Goal: Information Seeking & Learning: Compare options

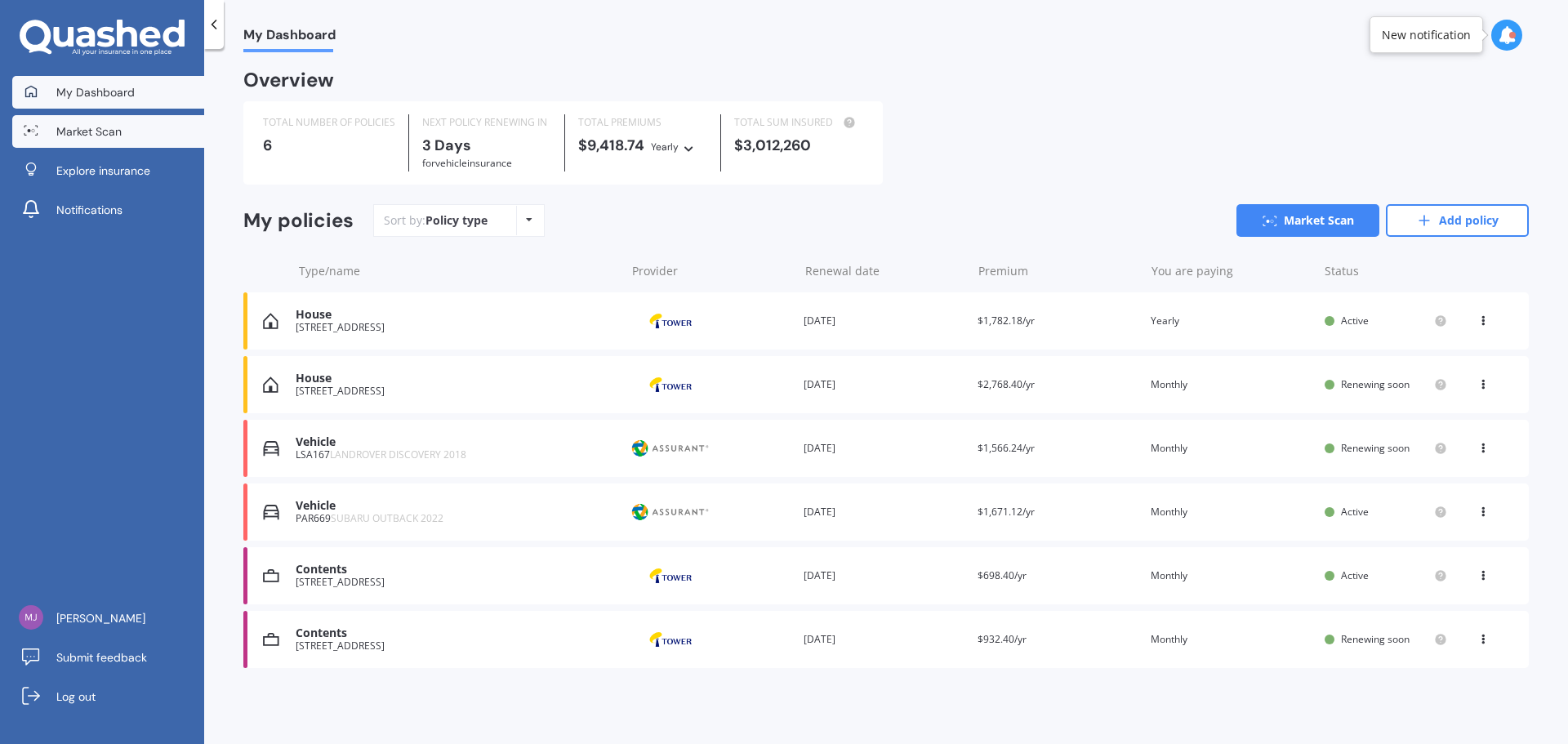
click at [129, 130] on link "Market Scan" at bounding box center [108, 131] width 192 height 32
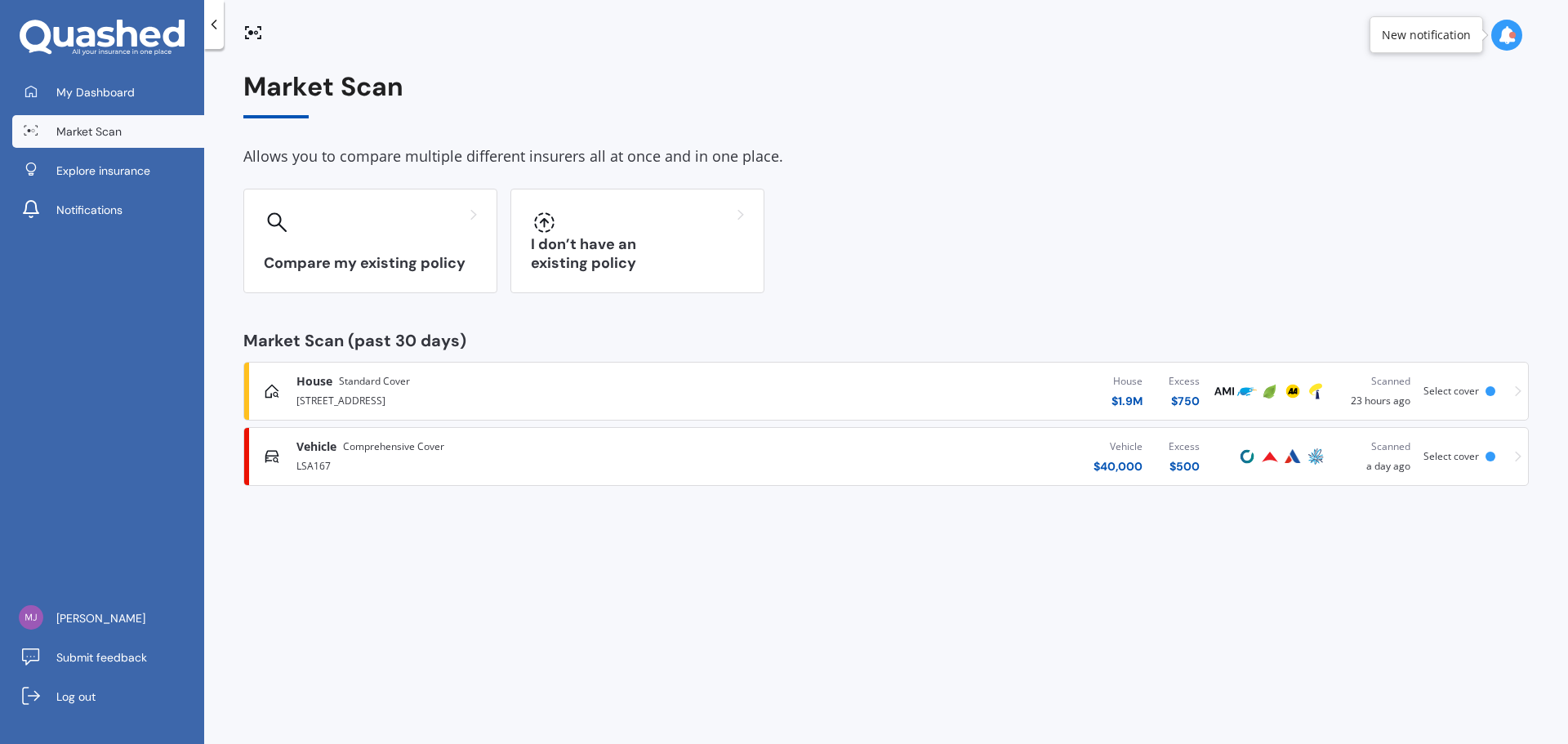
click at [363, 449] on span "Comprehensive Cover" at bounding box center [393, 447] width 101 height 17
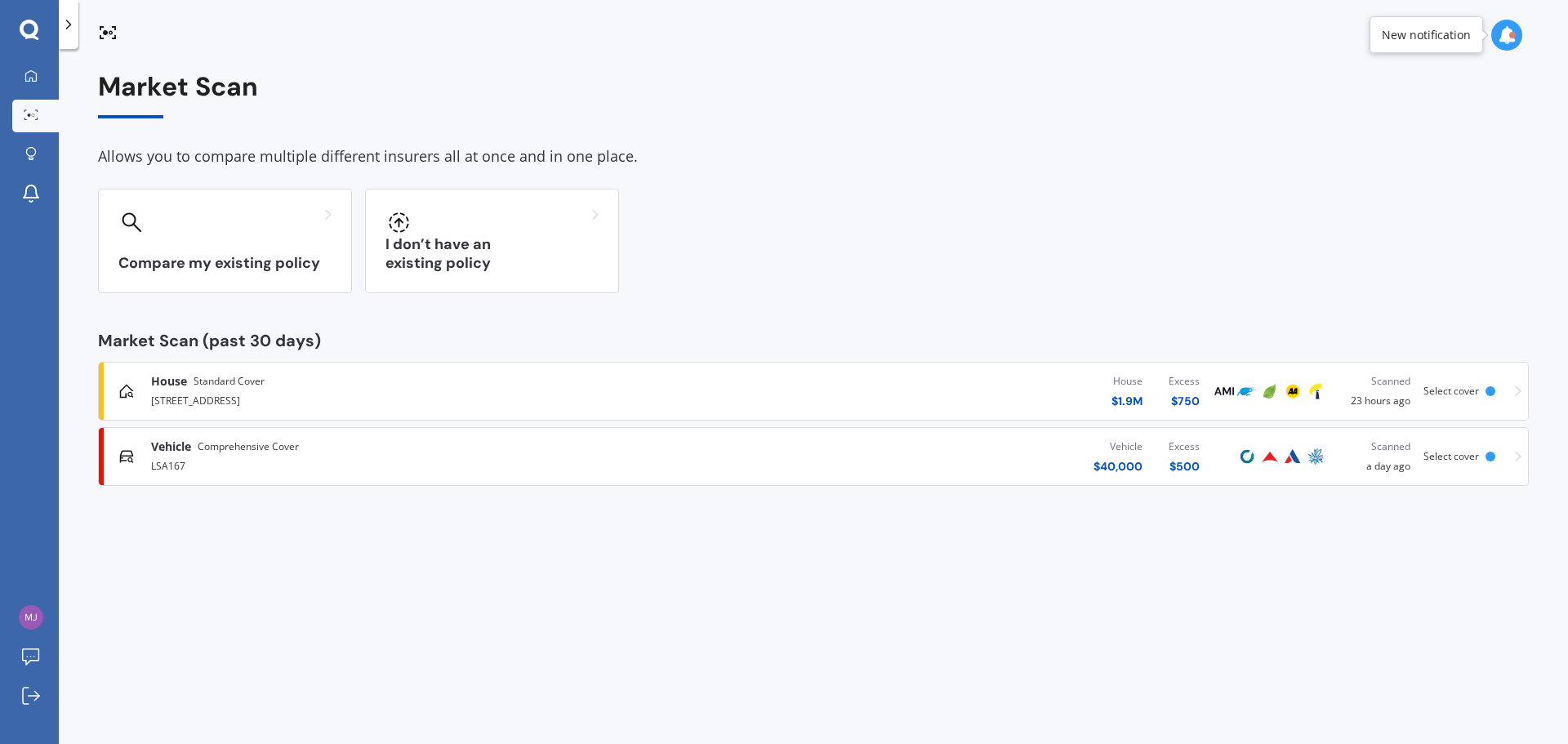
click at [355, 392] on div "[STREET_ADDRESS]" at bounding box center [408, 399] width 515 height 19
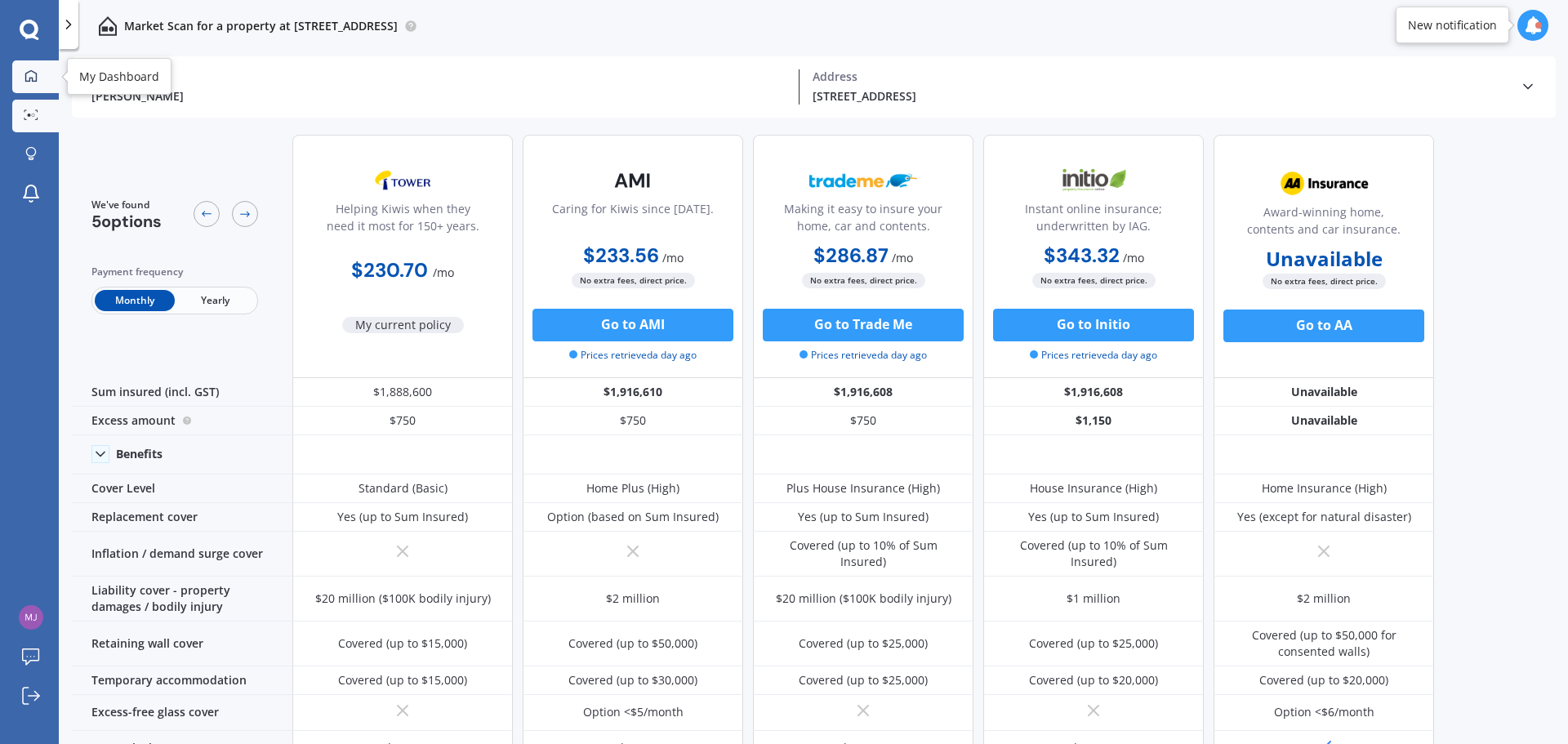
click at [38, 83] on div at bounding box center [31, 77] width 24 height 15
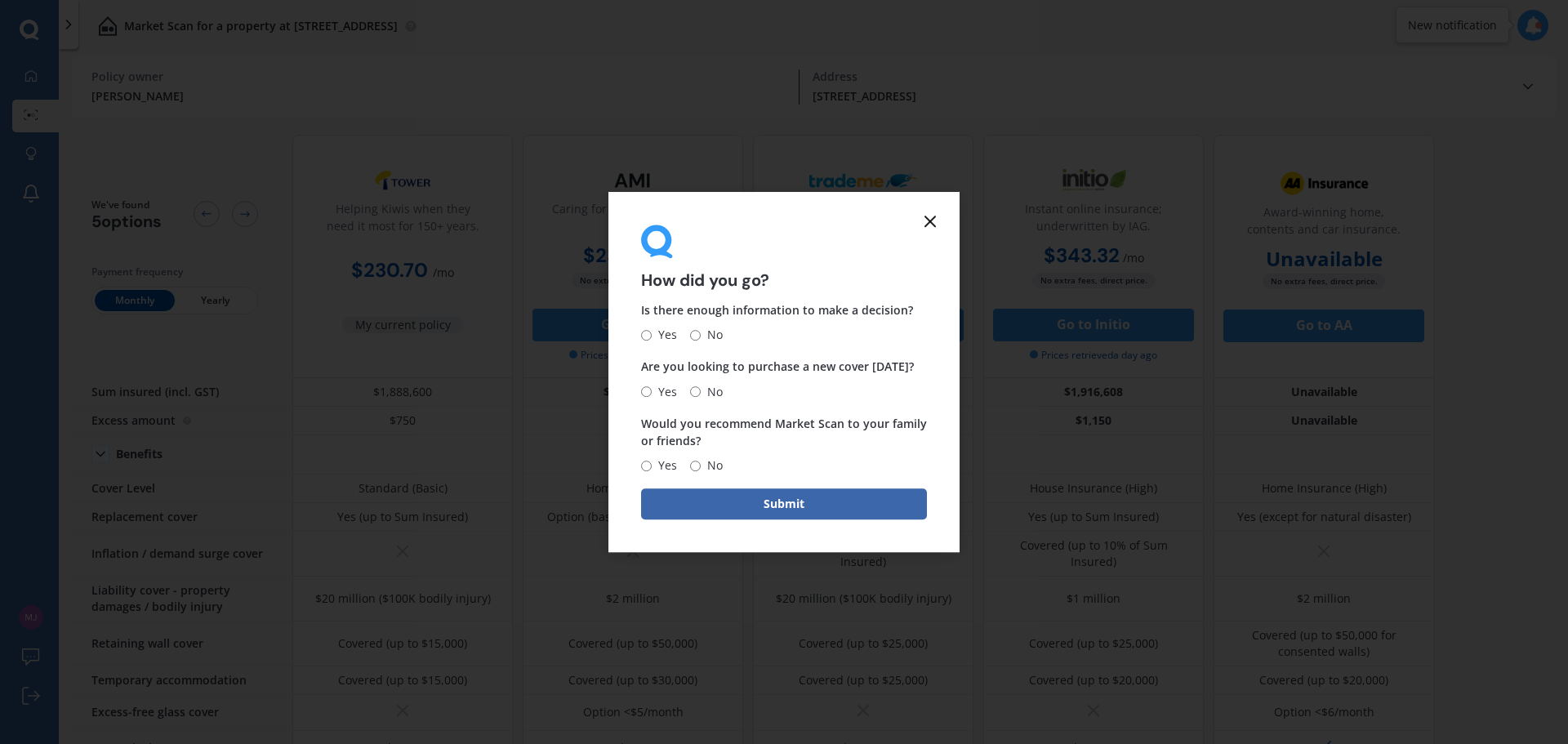
click at [923, 216] on icon at bounding box center [929, 221] width 19 height 19
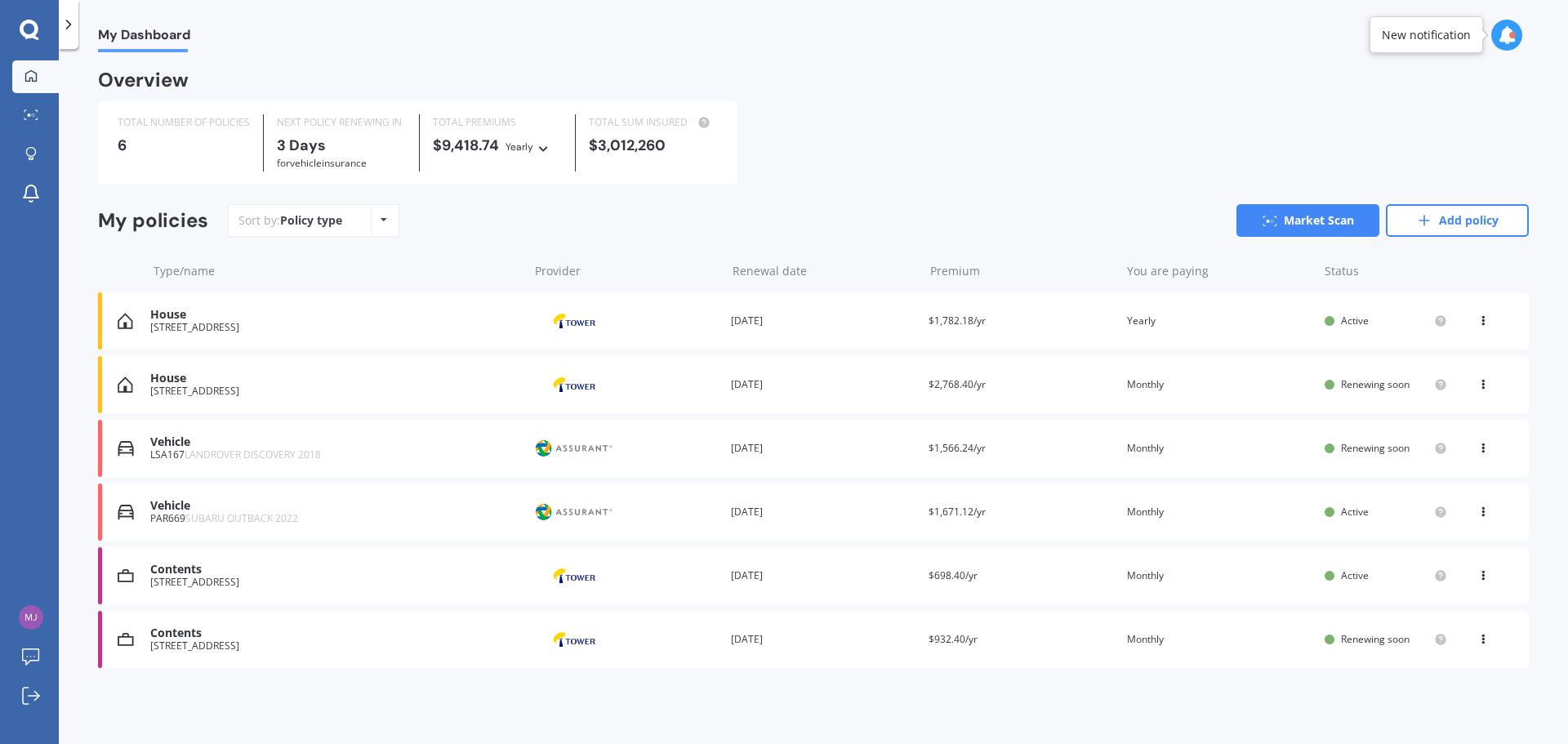
click at [682, 646] on div "Provider" at bounding box center [625, 639] width 185 height 31
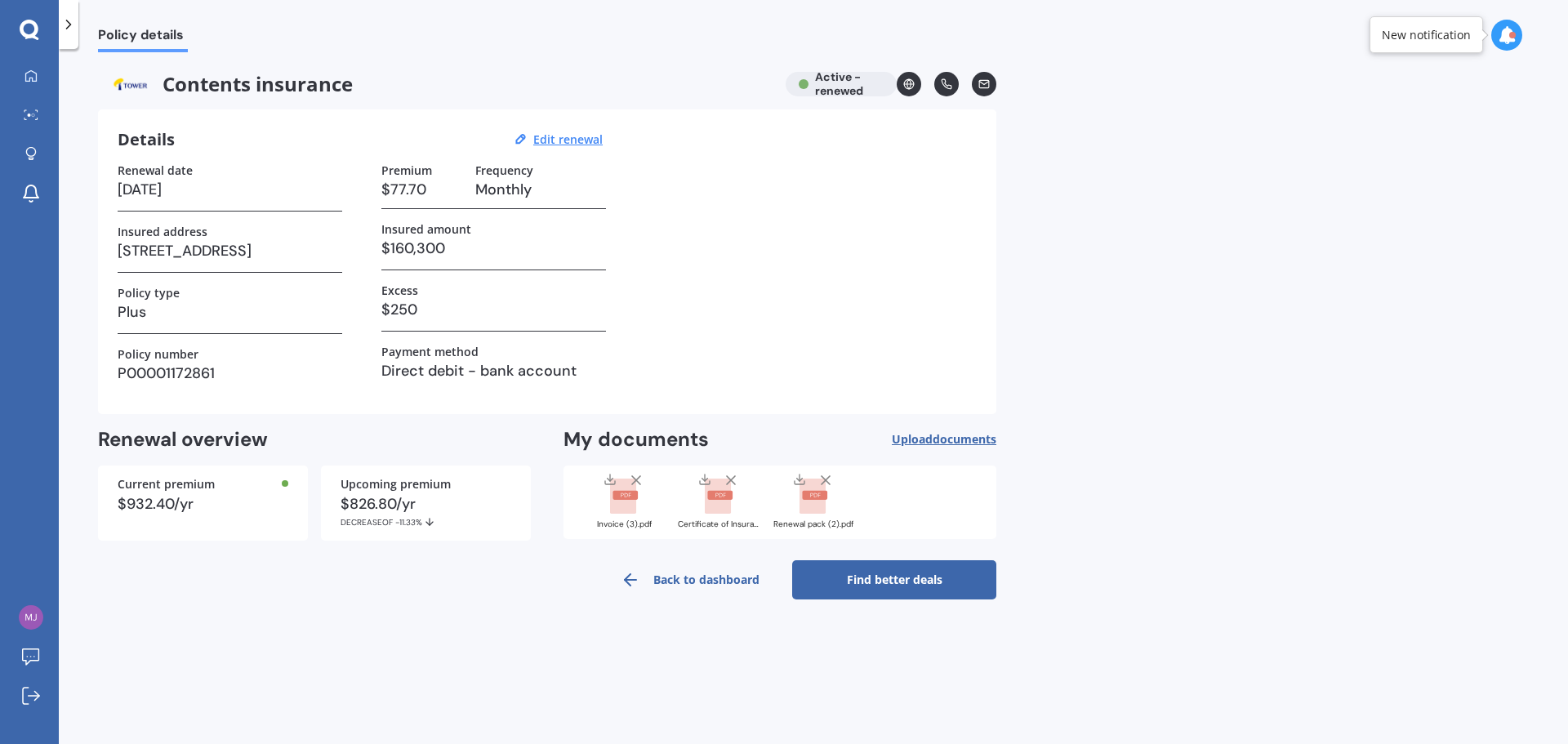
click at [912, 584] on link "Find better deals" at bounding box center [894, 580] width 204 height 39
